Goal: Information Seeking & Learning: Learn about a topic

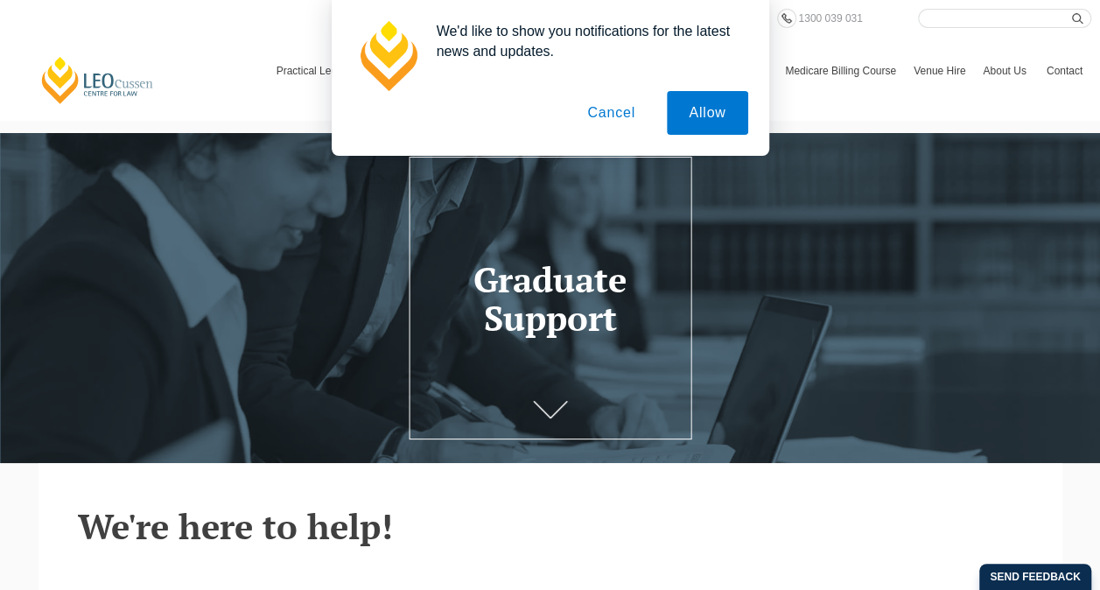
drag, startPoint x: 620, startPoint y: 122, endPoint x: 746, endPoint y: 383, distance: 289.7
click at [620, 122] on button "Cancel" at bounding box center [612, 113] width 92 height 44
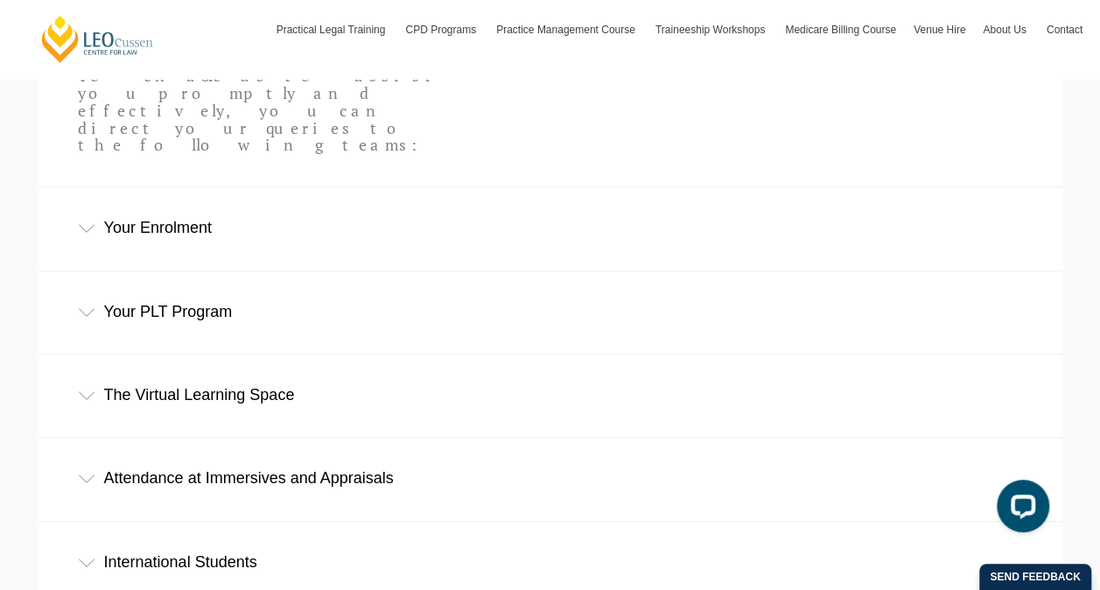
scroll to position [438, 0]
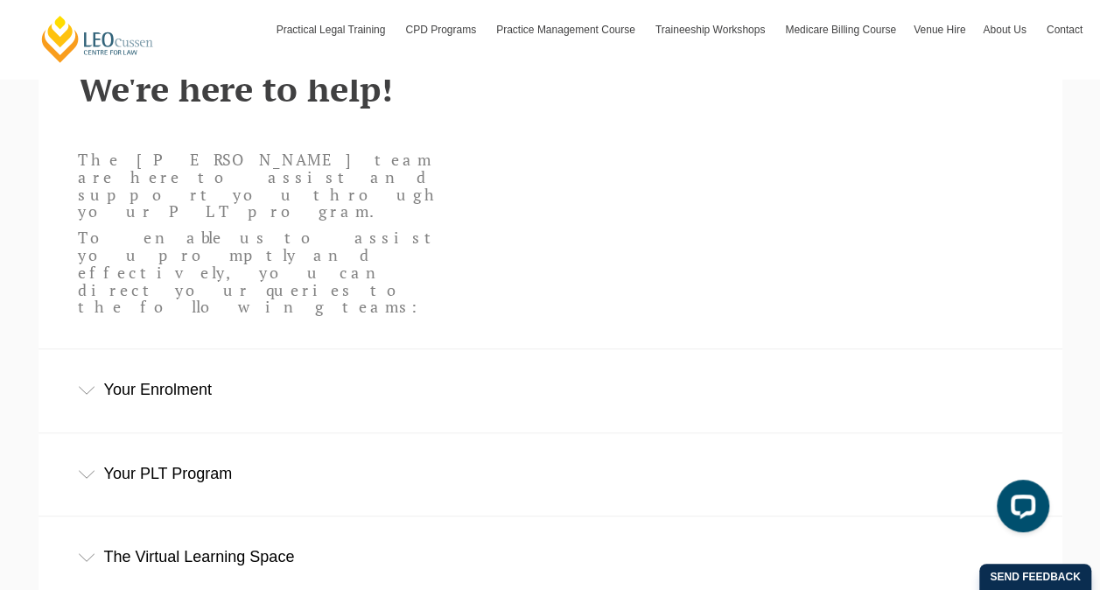
click at [109, 349] on div "Your Enrolment" at bounding box center [551, 389] width 1024 height 81
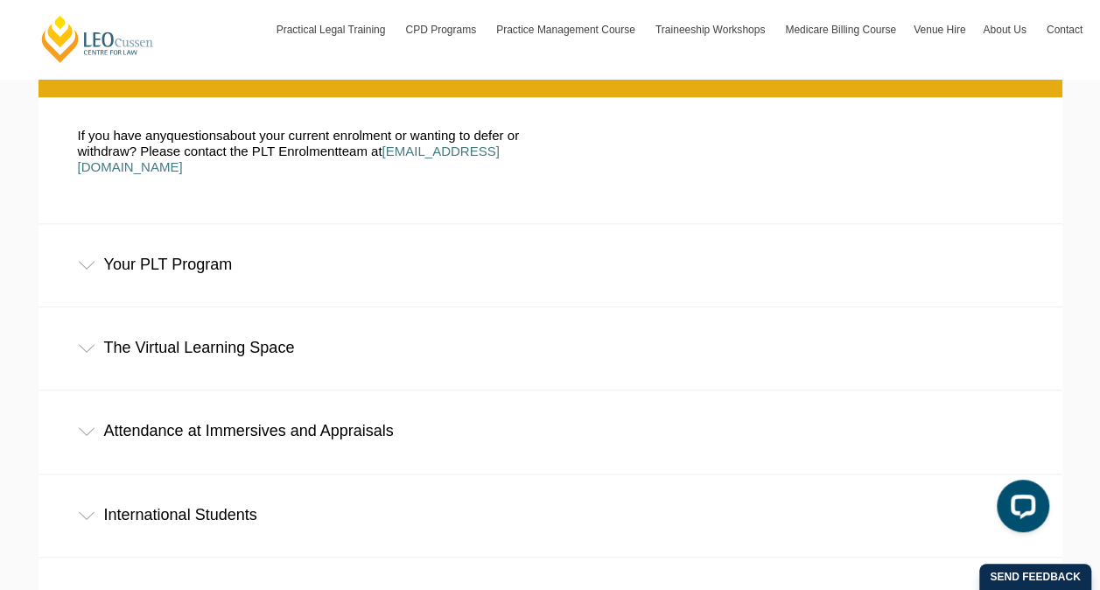
scroll to position [788, 0]
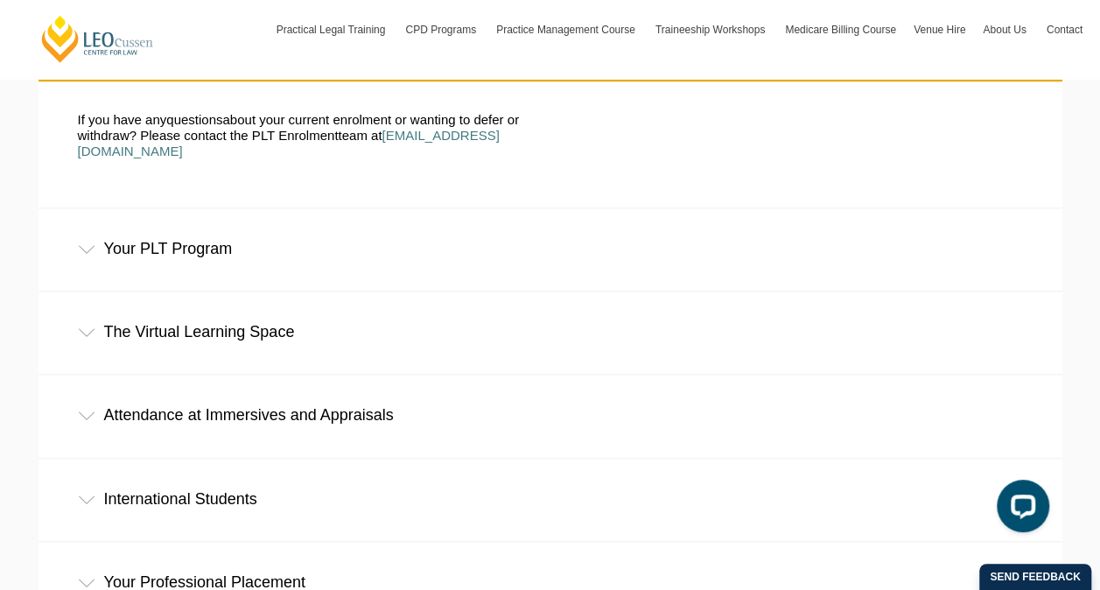
click at [197, 208] on div "Your PLT Program" at bounding box center [551, 248] width 1024 height 81
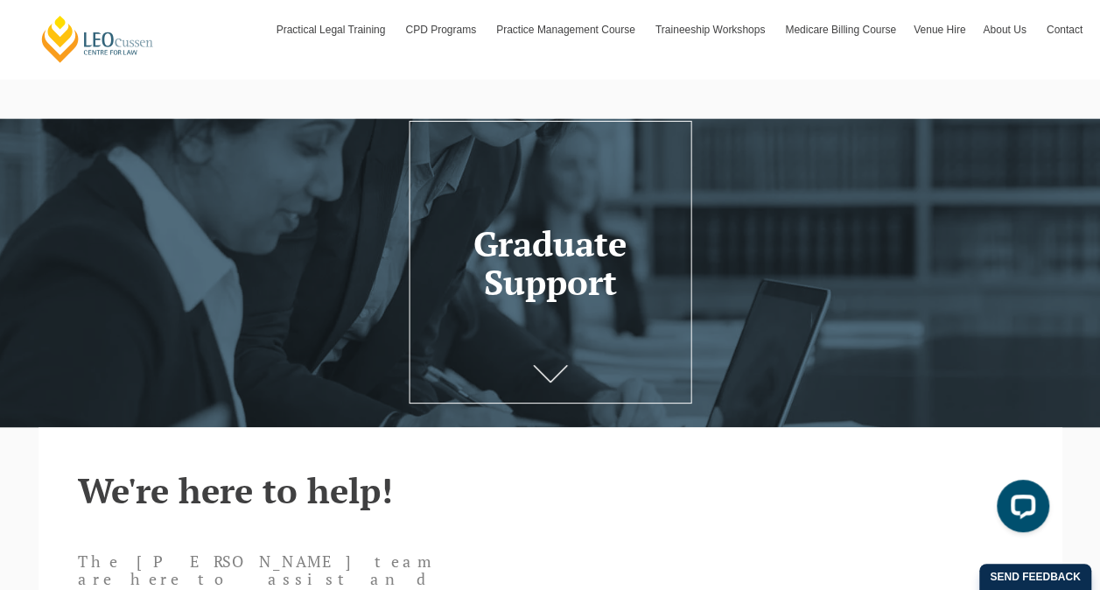
scroll to position [0, 0]
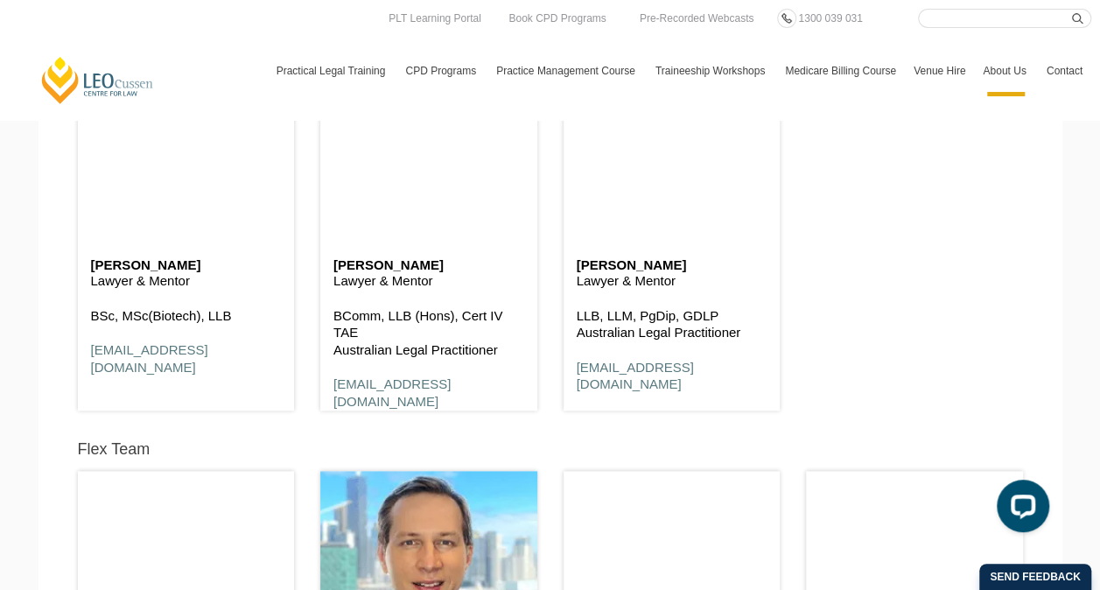
scroll to position [3939, 0]
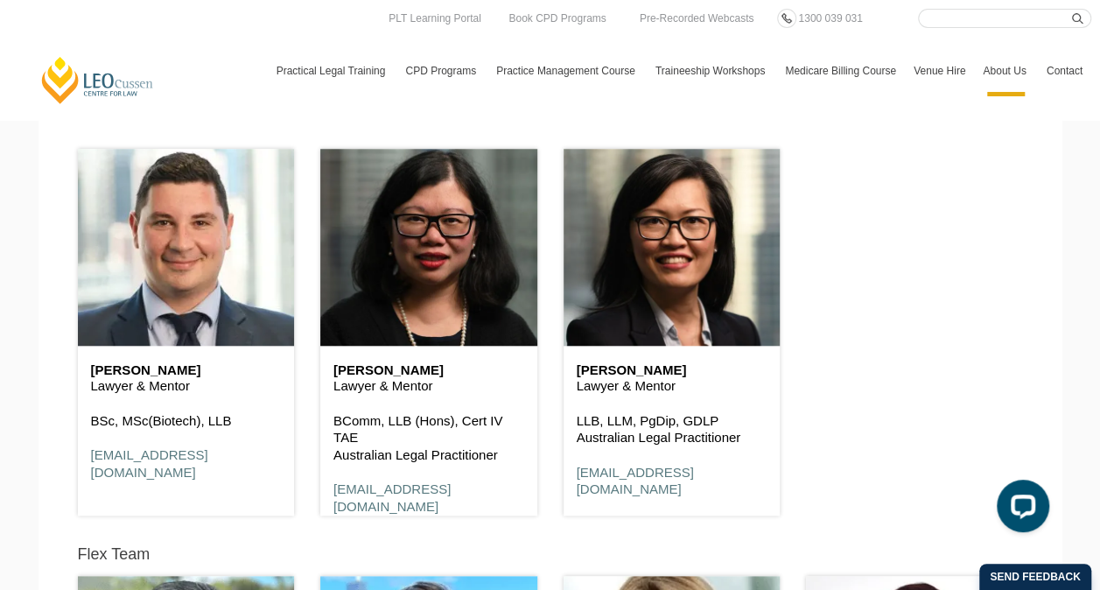
click at [92, 90] on link "[PERSON_NAME] Centre for Law" at bounding box center [97, 80] width 116 height 50
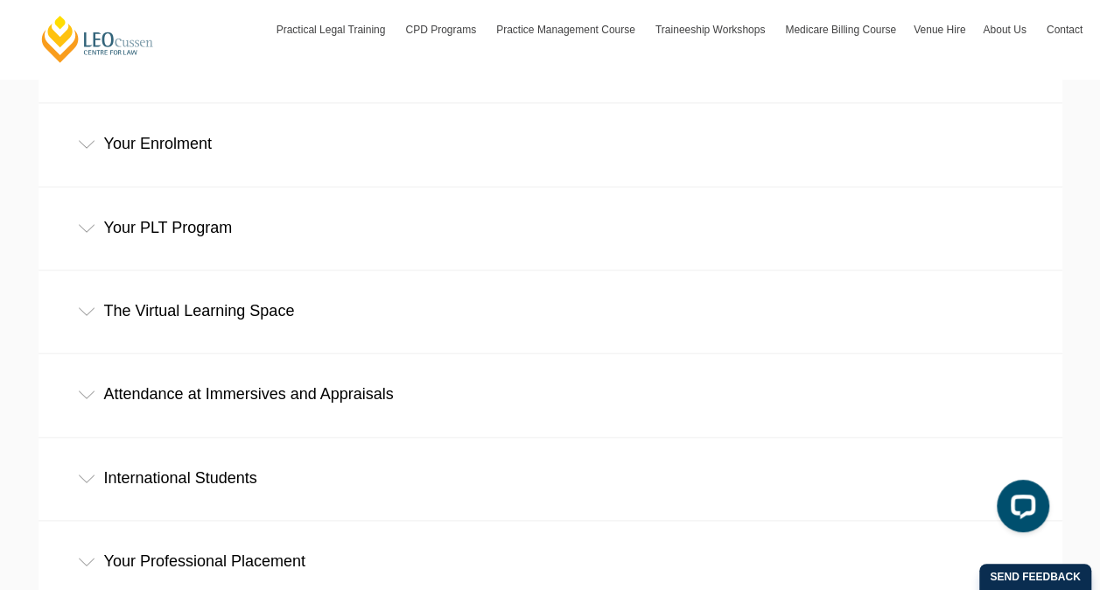
scroll to position [700, 0]
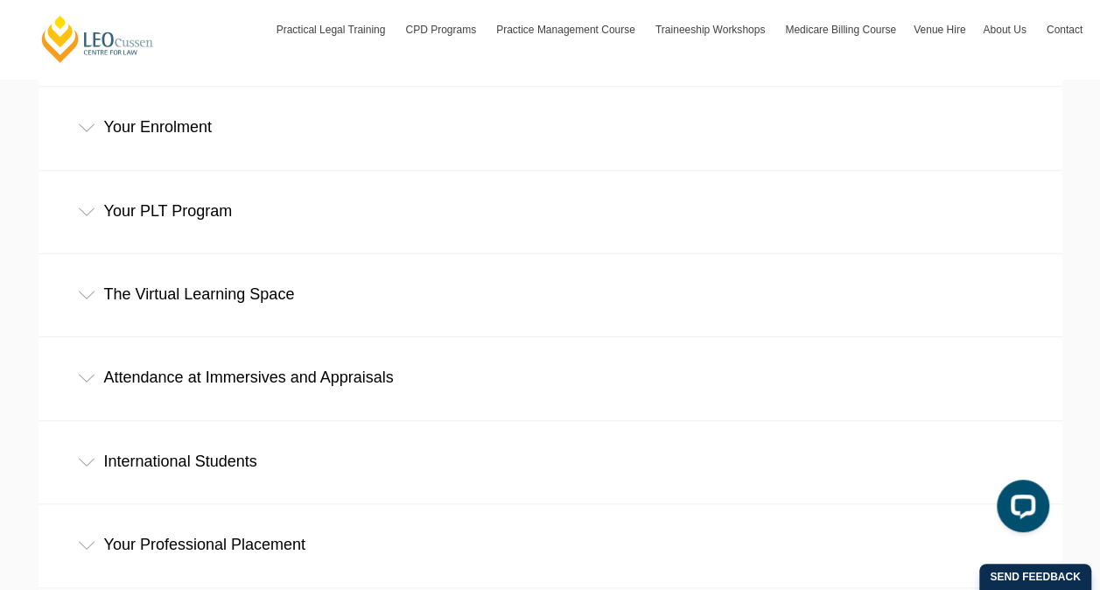
click at [125, 171] on div "Your PLT Program" at bounding box center [551, 211] width 1024 height 81
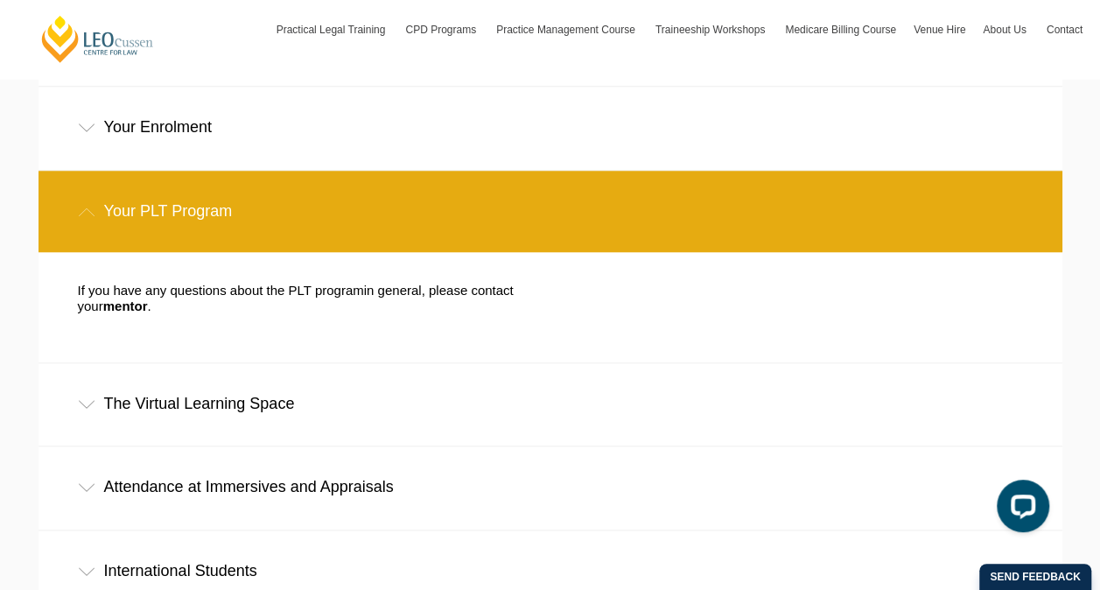
click at [125, 171] on div "Your PLT Program" at bounding box center [551, 211] width 1024 height 81
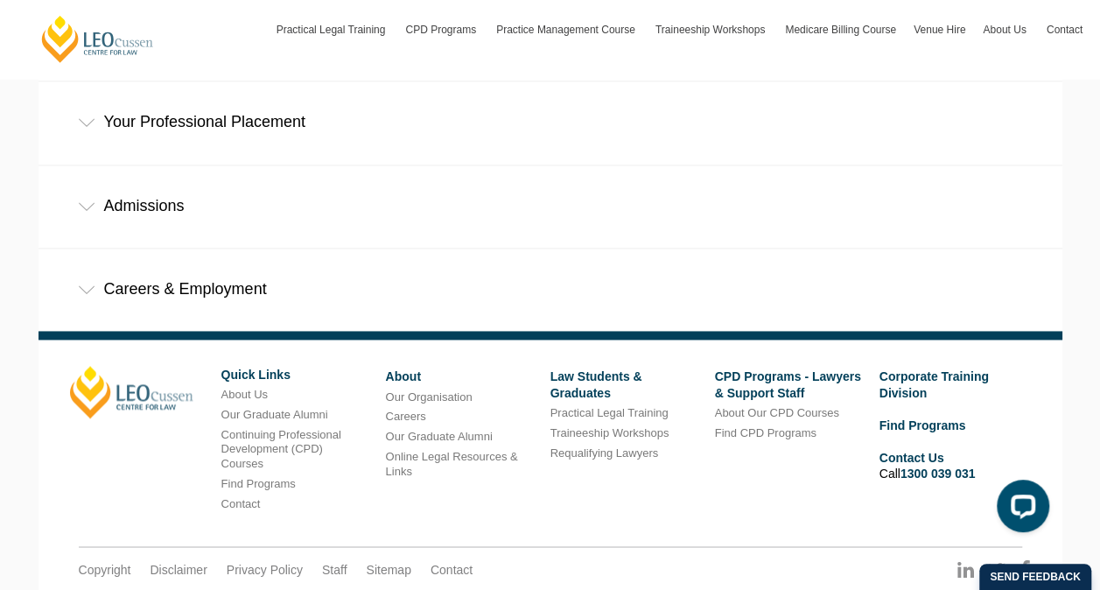
scroll to position [1128, 0]
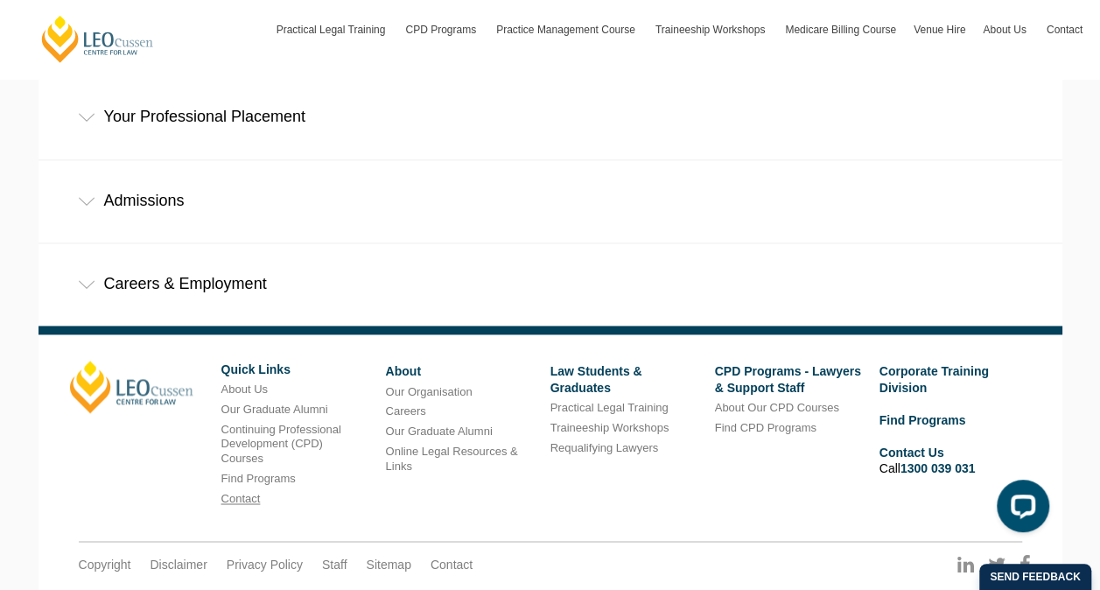
click at [249, 492] on link "Contact" at bounding box center [240, 498] width 39 height 13
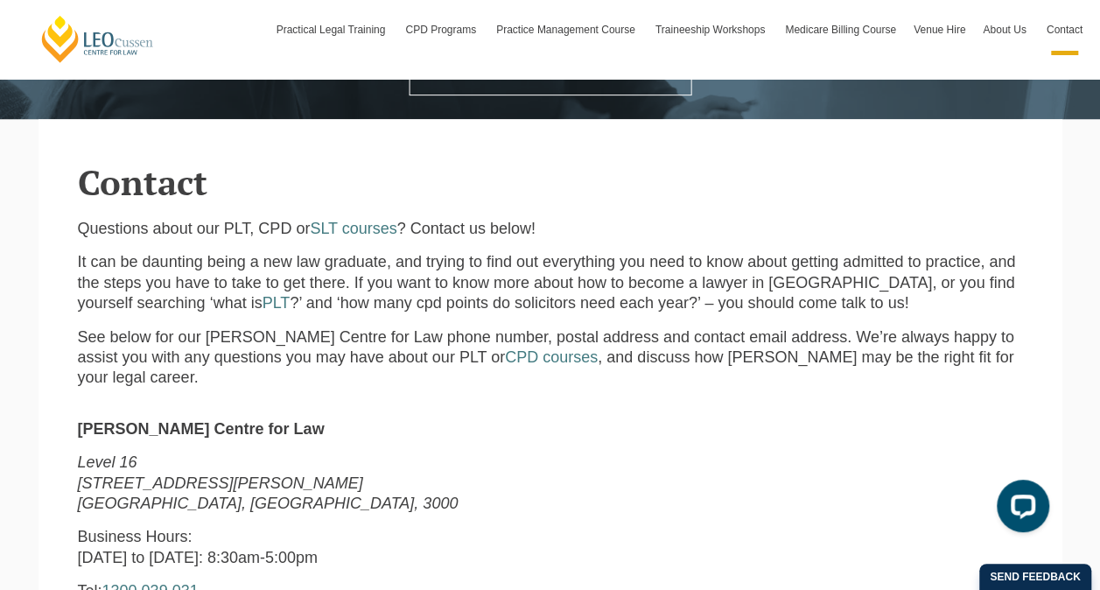
scroll to position [350, 0]
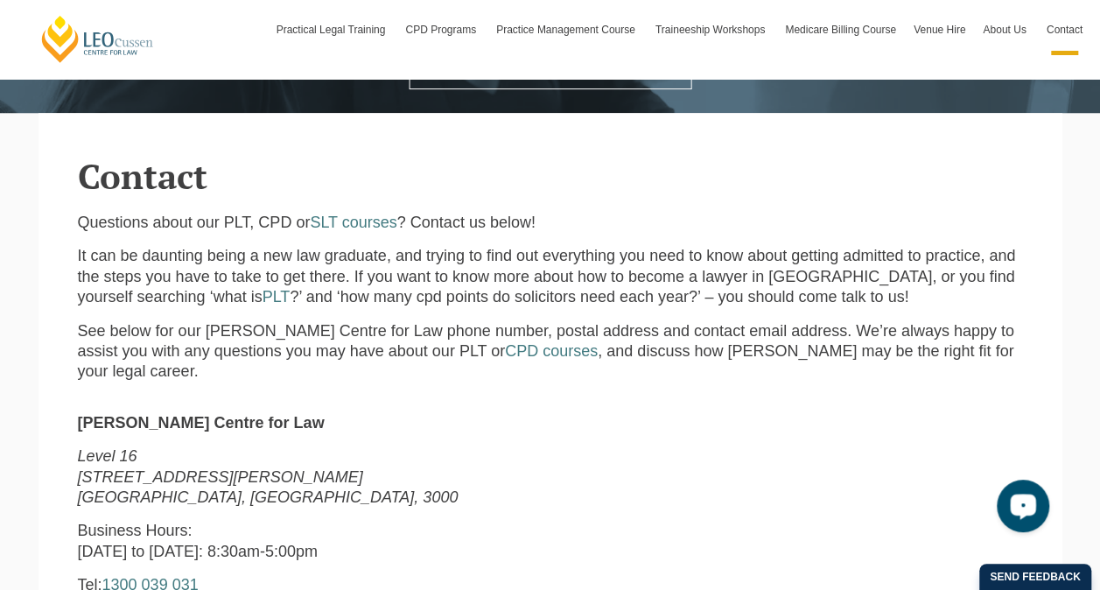
click at [1025, 506] on icon "Open LiveChat chat widget" at bounding box center [1023, 505] width 17 height 11
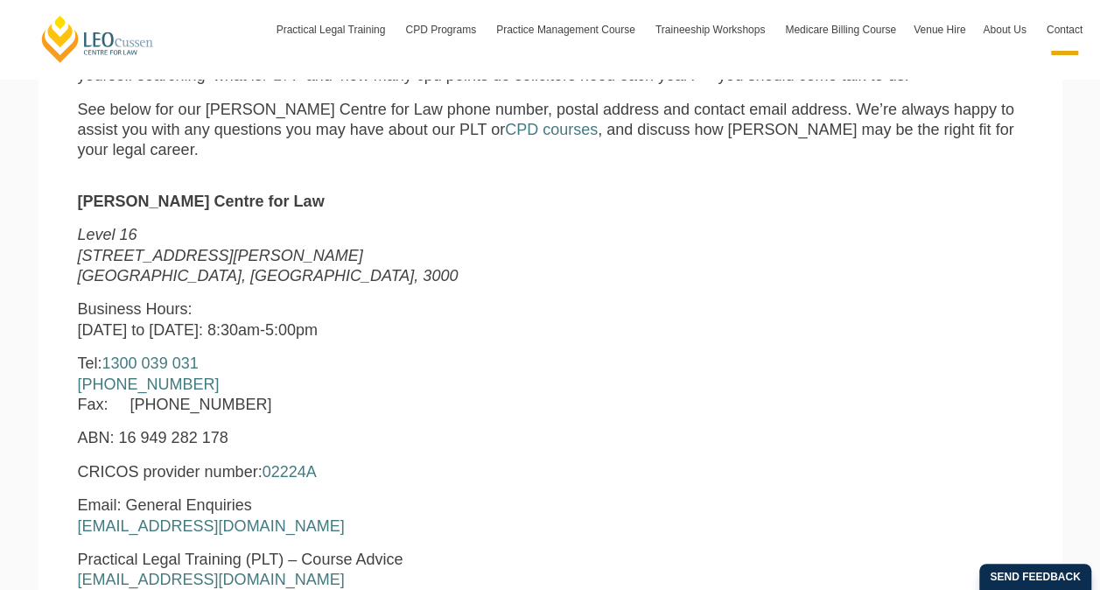
scroll to position [613, 0]
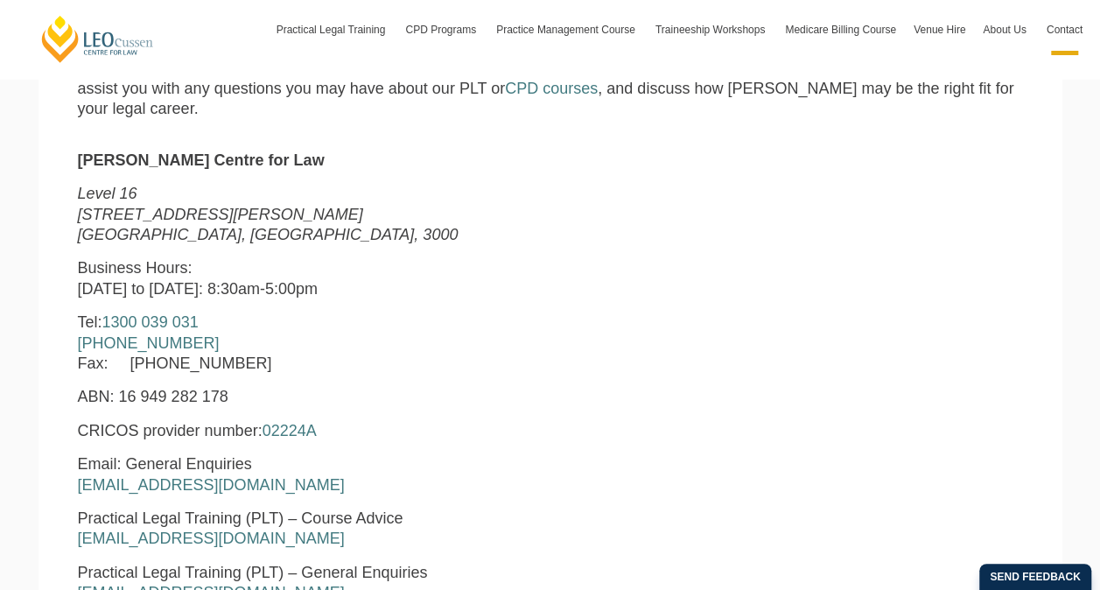
click at [578, 407] on p "ABN: 16 949 282 178" at bounding box center [348, 397] width 540 height 20
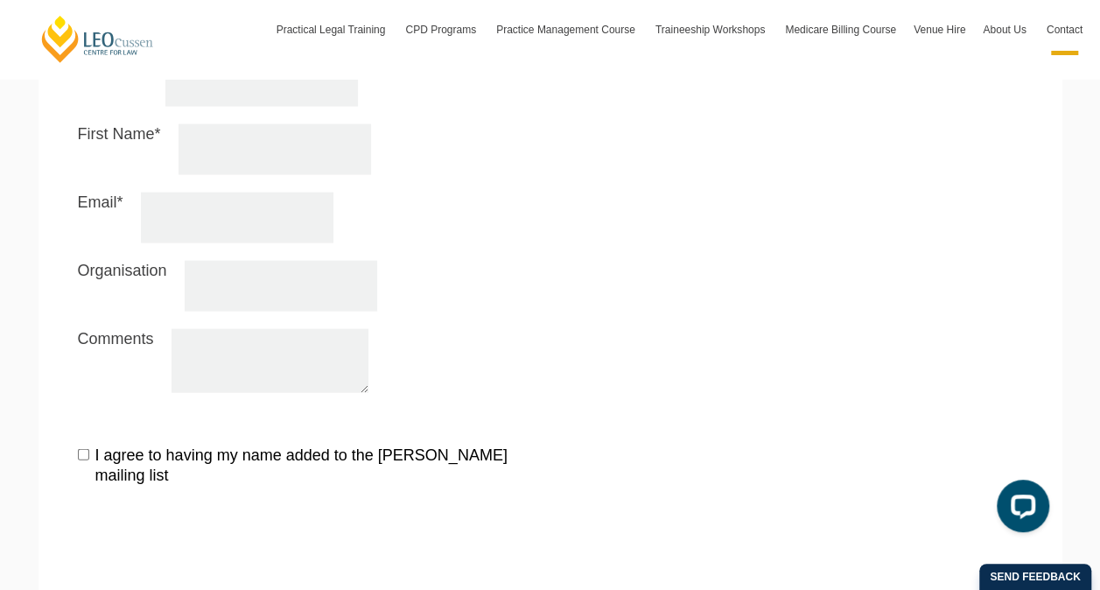
scroll to position [1838, 0]
